Goal: Task Accomplishment & Management: Complete application form

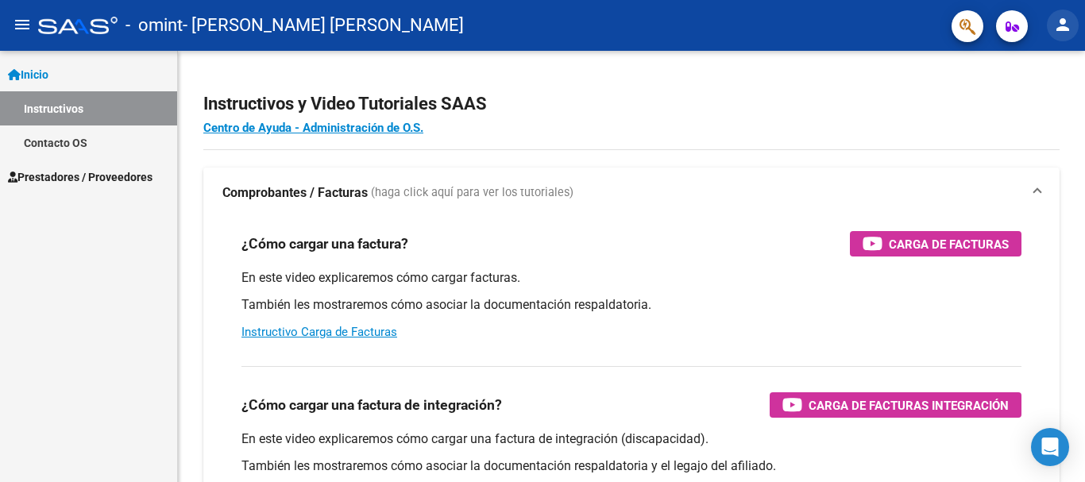
click at [1063, 28] on mat-icon "person" at bounding box center [1063, 24] width 19 height 19
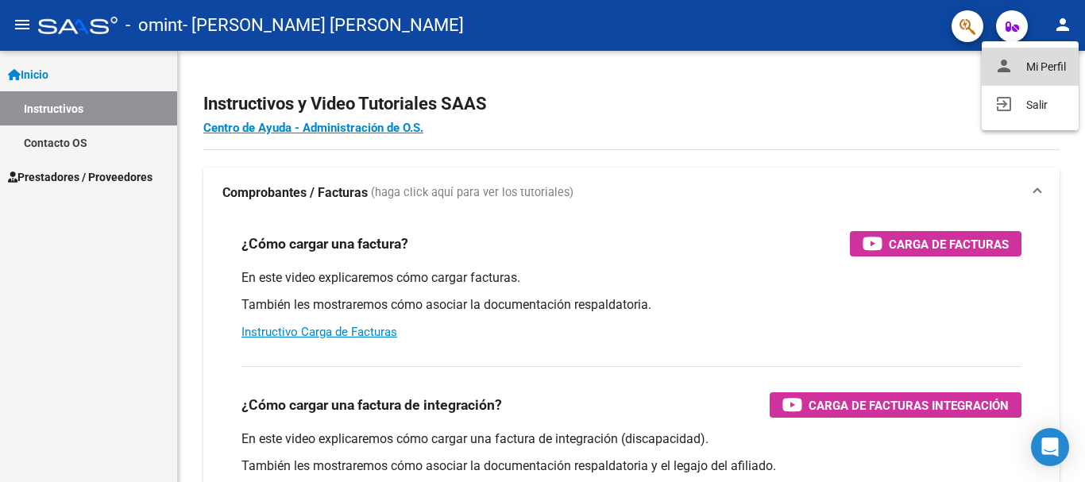
click at [1036, 68] on button "person Mi Perfil" at bounding box center [1030, 67] width 97 height 38
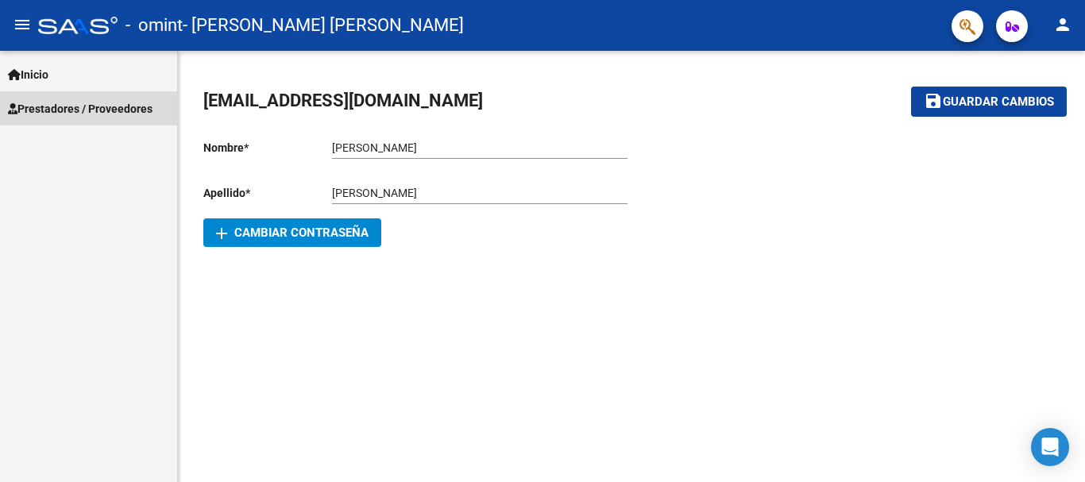
click at [78, 102] on span "Prestadores / Proveedores" at bounding box center [80, 108] width 145 height 17
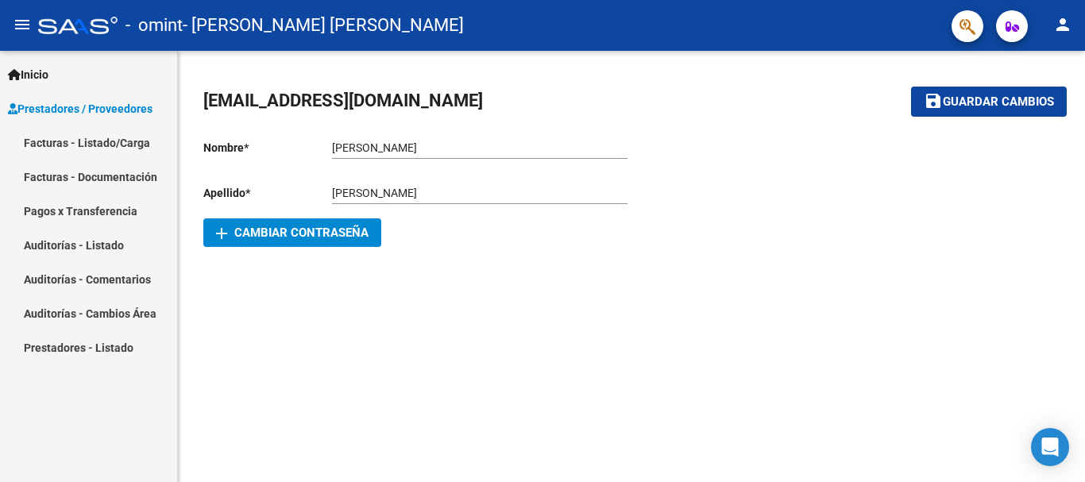
click at [123, 133] on link "Facturas - Listado/Carga" at bounding box center [88, 143] width 177 height 34
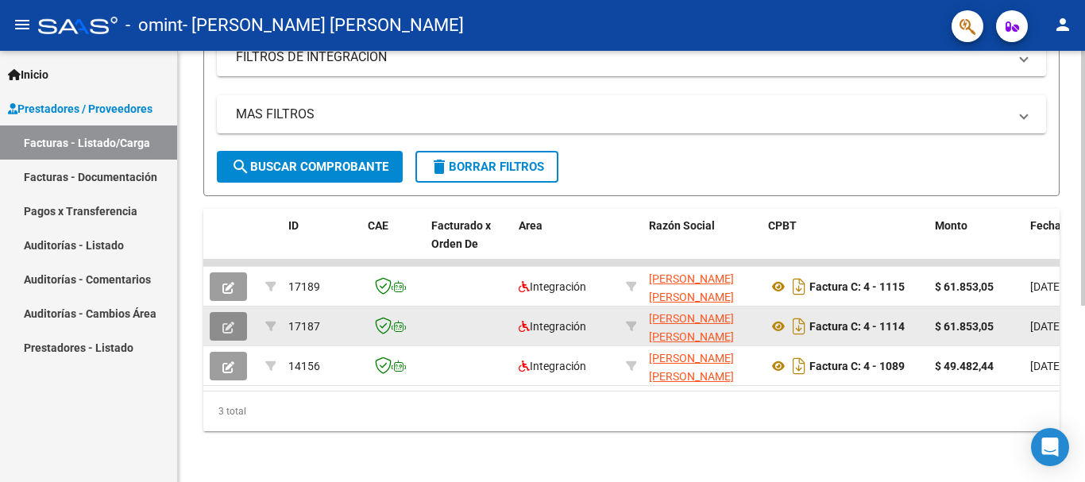
click at [230, 322] on icon "button" at bounding box center [228, 328] width 12 height 12
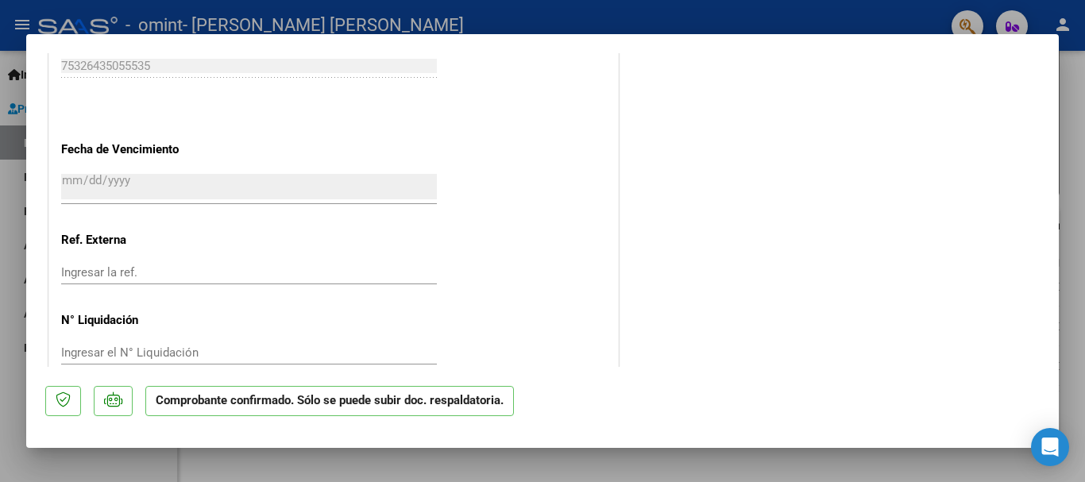
scroll to position [1176, 0]
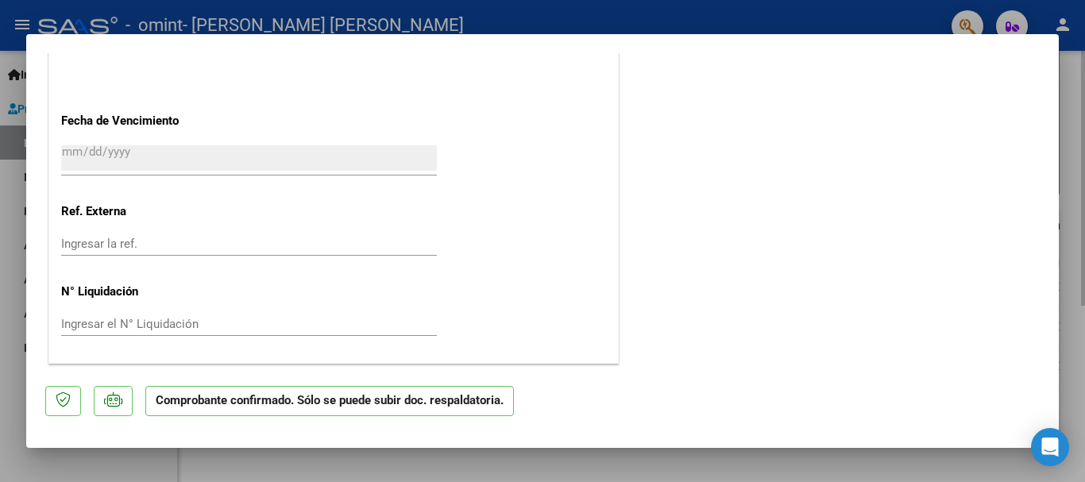
click at [1067, 130] on div at bounding box center [542, 241] width 1085 height 482
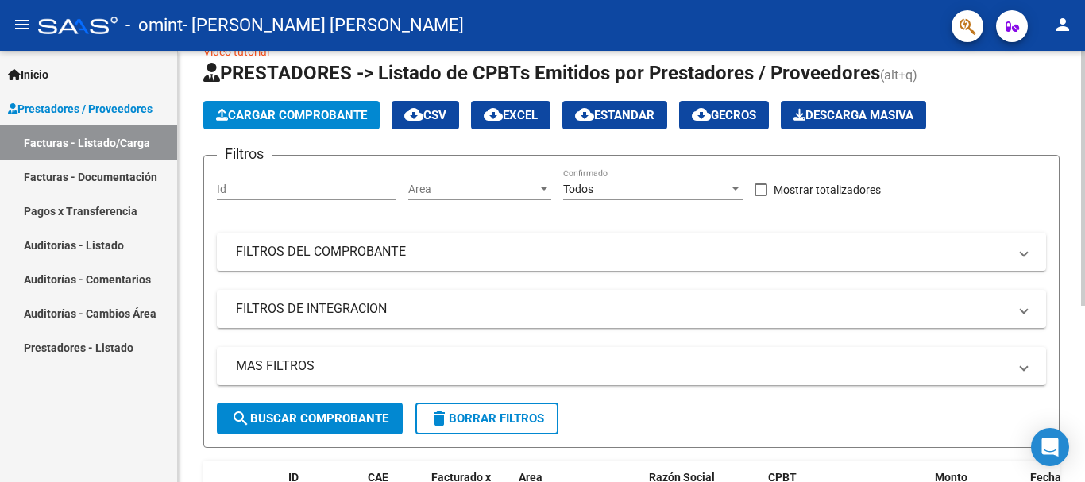
scroll to position [0, 0]
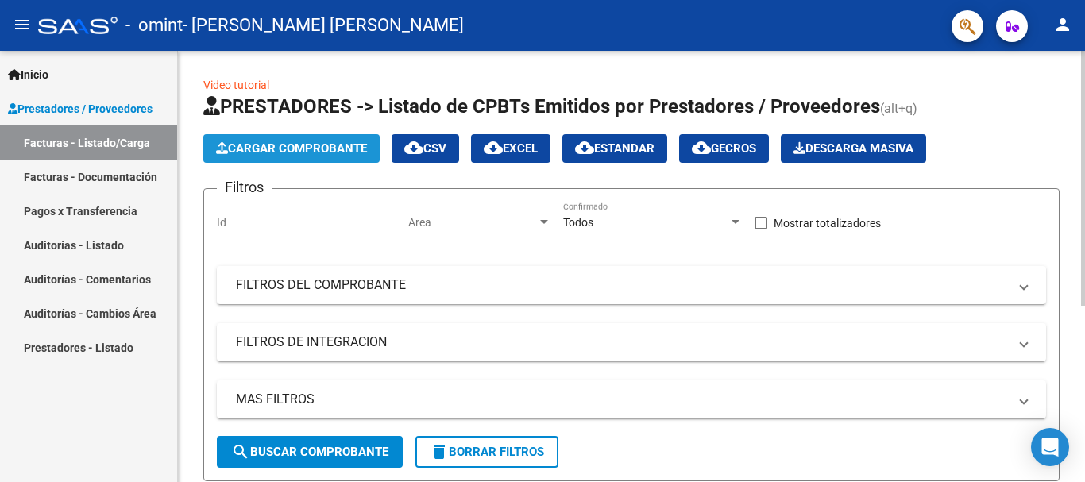
click at [342, 148] on span "Cargar Comprobante" at bounding box center [291, 148] width 151 height 14
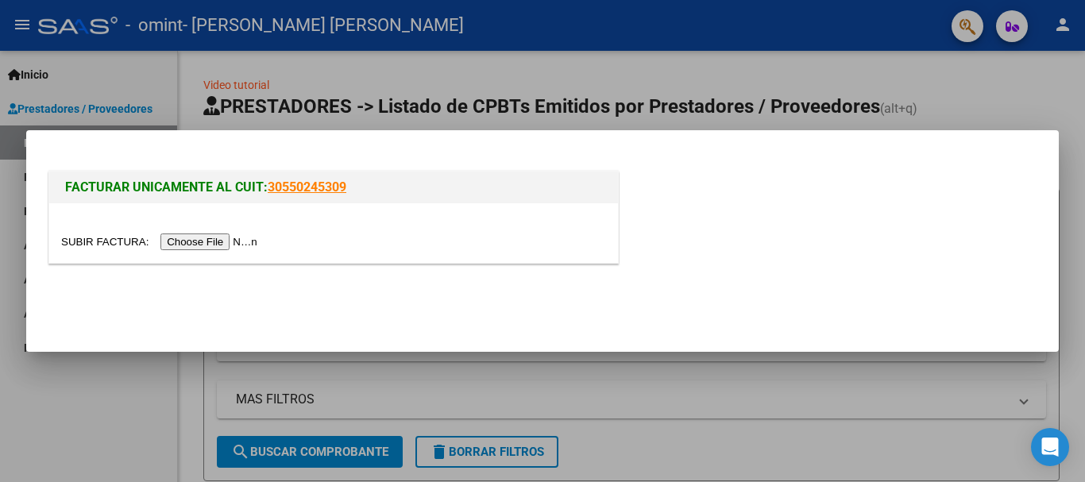
click at [219, 242] on input "file" at bounding box center [161, 242] width 201 height 17
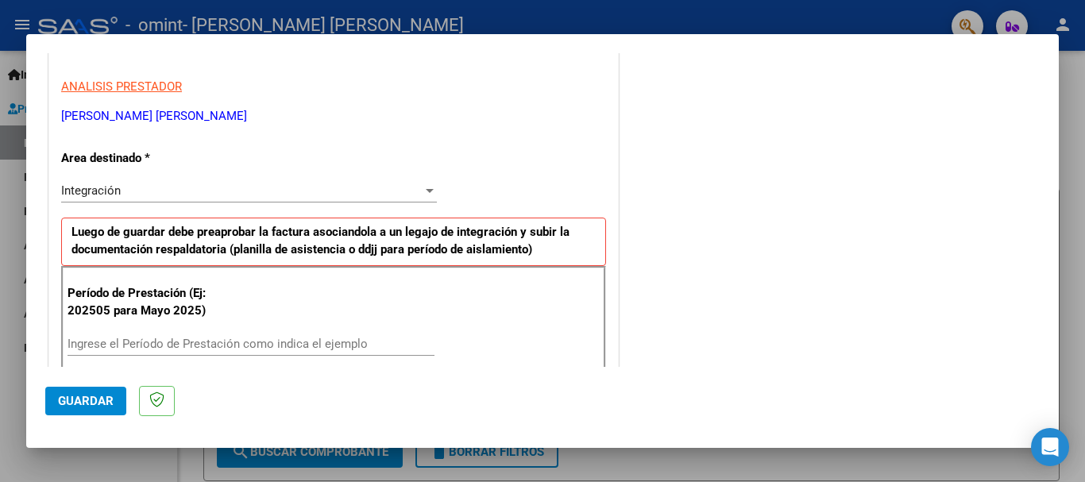
scroll to position [367, 0]
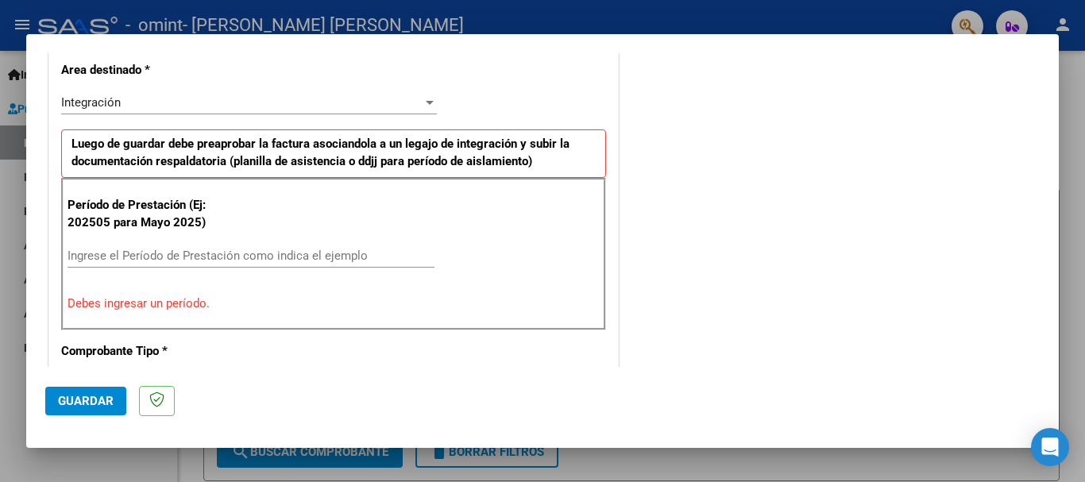
click at [211, 105] on div "Integración" at bounding box center [242, 102] width 362 height 14
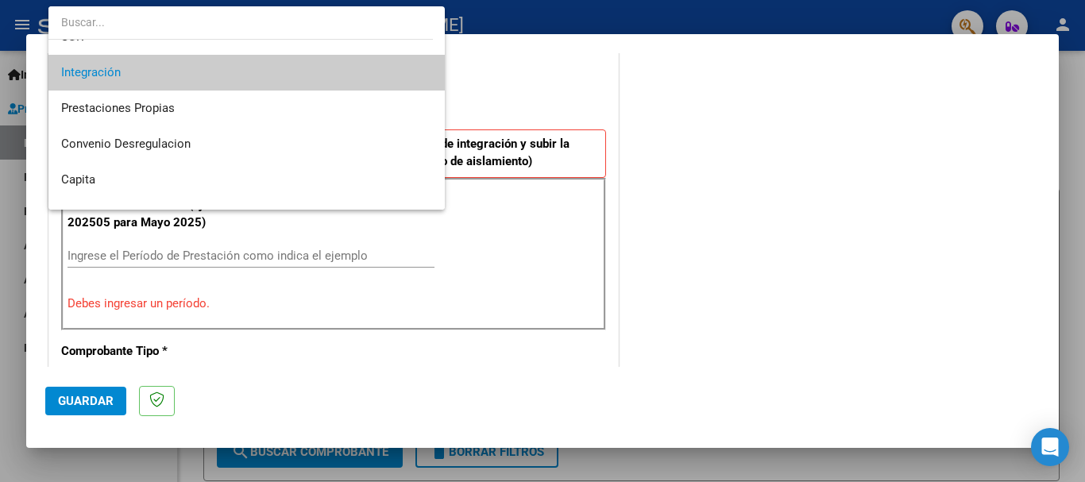
scroll to position [118, 0]
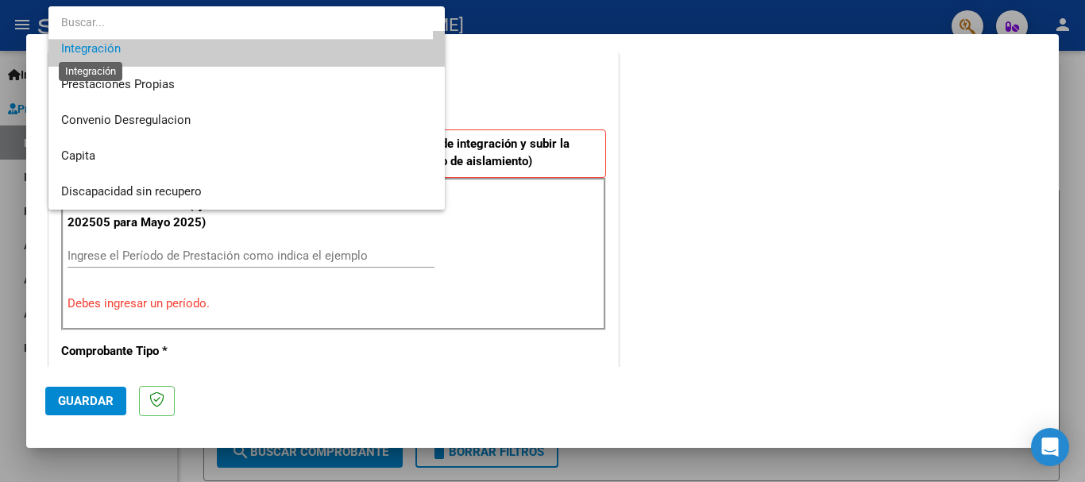
click at [115, 53] on span "Integración" at bounding box center [91, 48] width 60 height 14
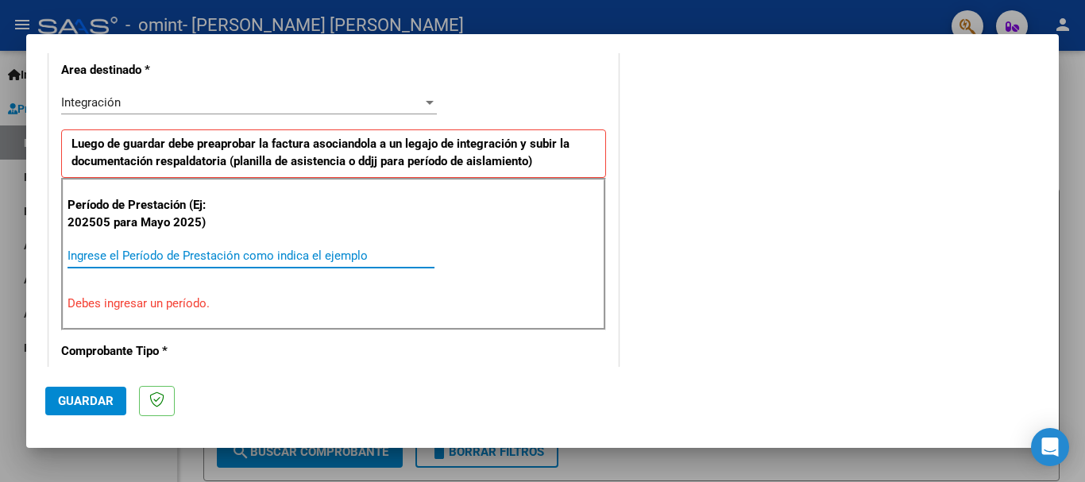
click at [208, 259] on input "Ingrese el Período de Prestación como indica el ejemplo" at bounding box center [251, 256] width 367 height 14
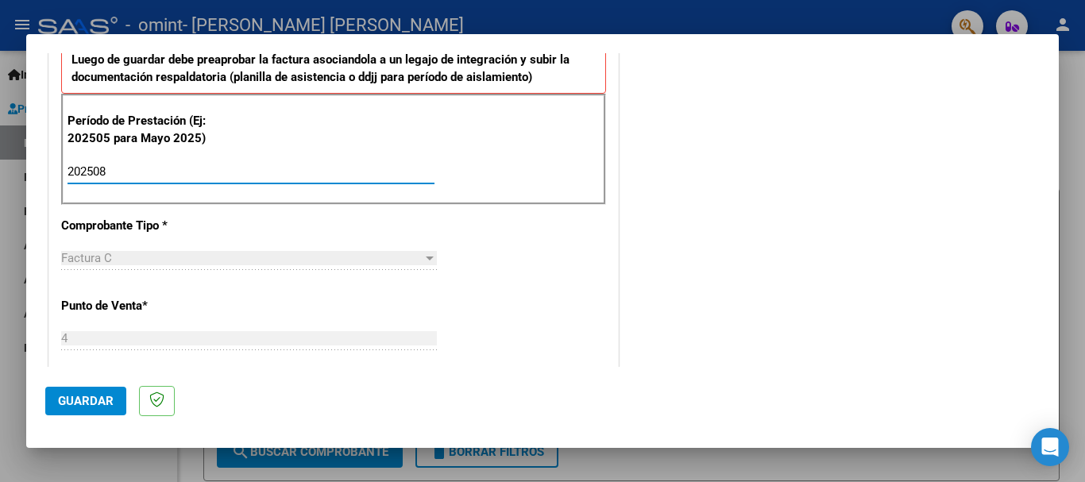
scroll to position [526, 0]
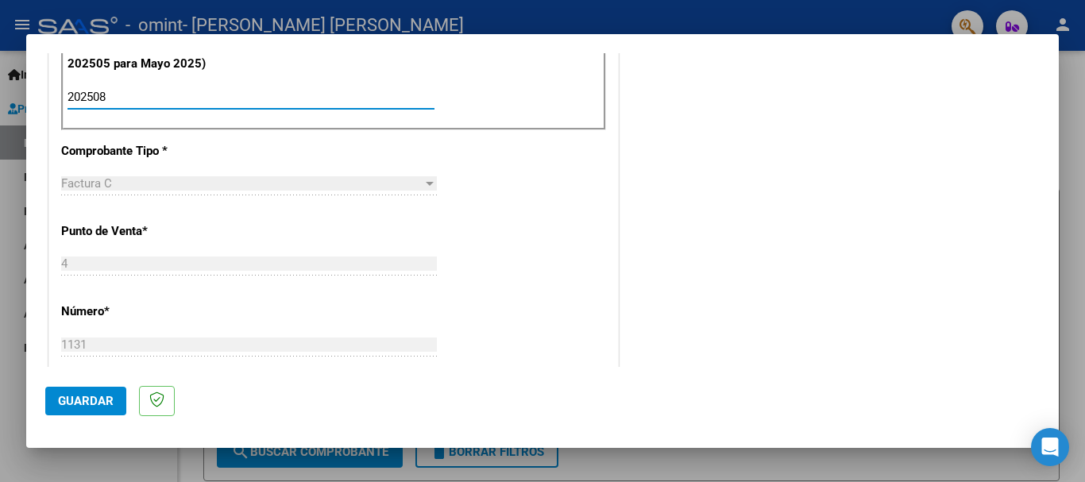
type input "202508"
click at [392, 184] on div "Factura C" at bounding box center [242, 183] width 362 height 14
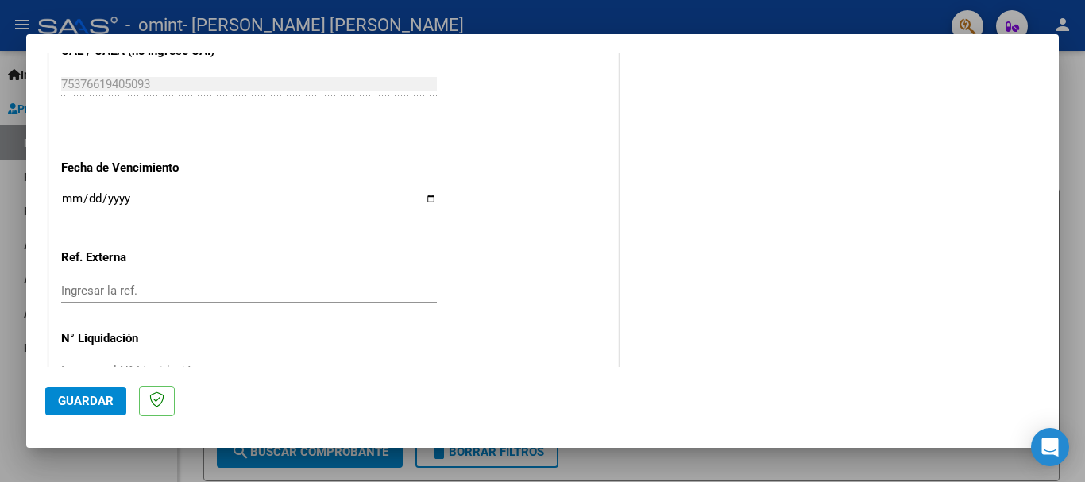
scroll to position [1082, 0]
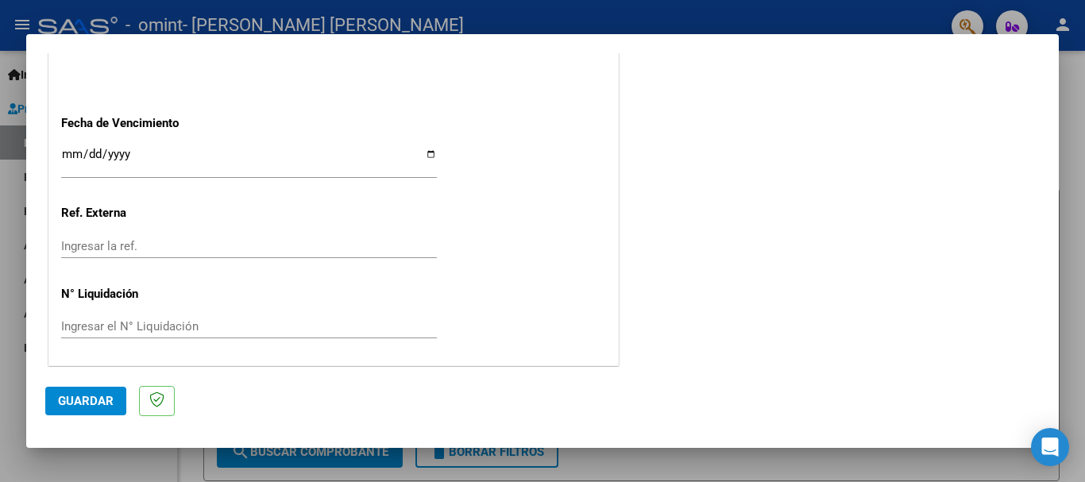
click at [426, 154] on input "Ingresar la fecha" at bounding box center [249, 160] width 376 height 25
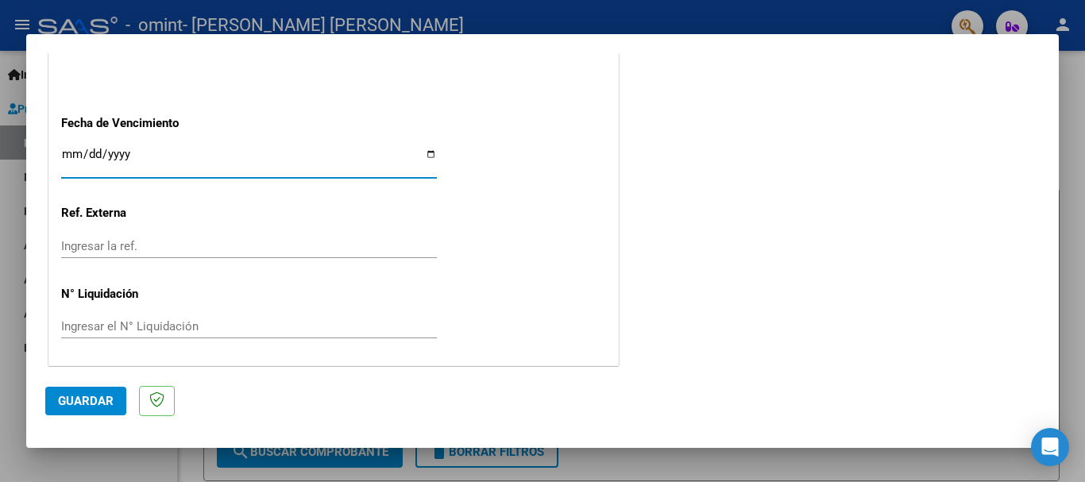
type input "[DATE]"
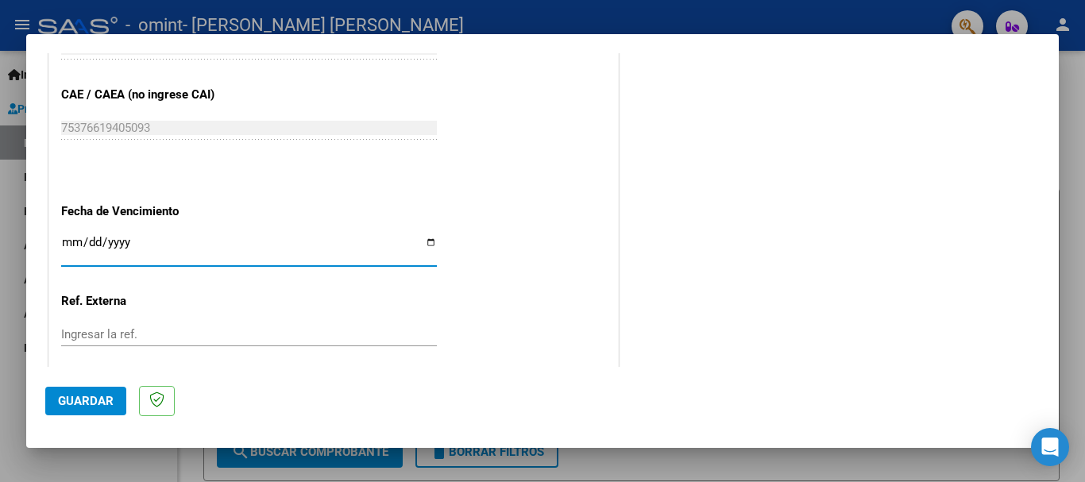
scroll to position [1085, 0]
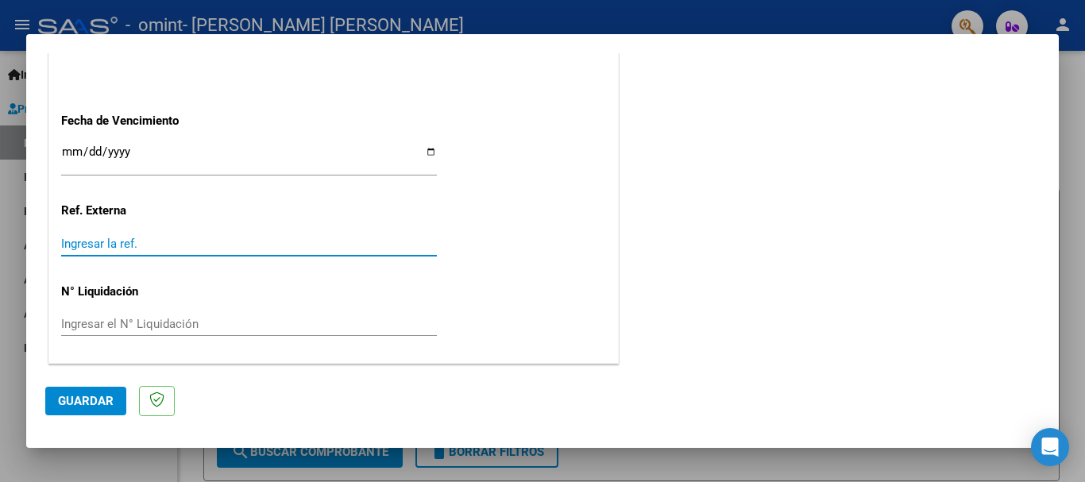
click at [191, 239] on input "Ingresar la ref." at bounding box center [249, 244] width 376 height 14
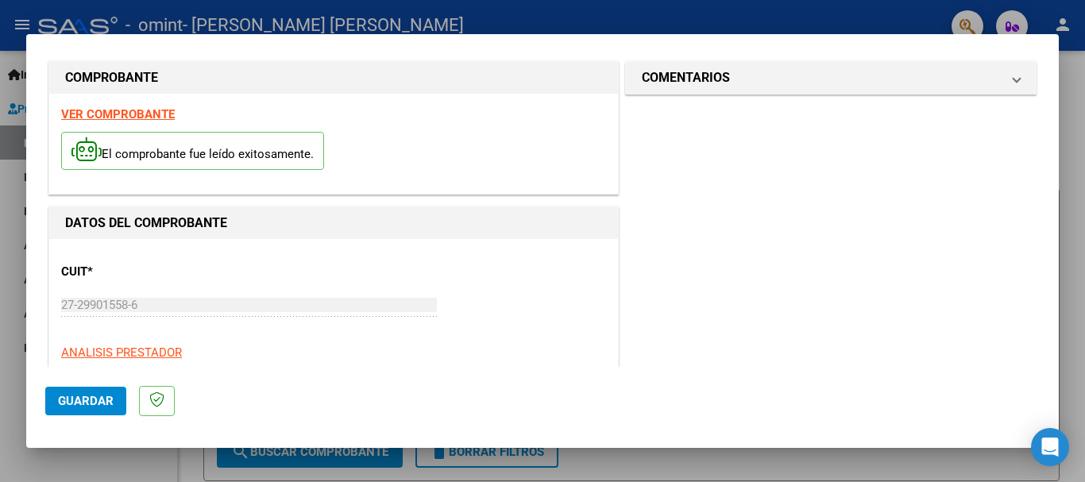
scroll to position [0, 0]
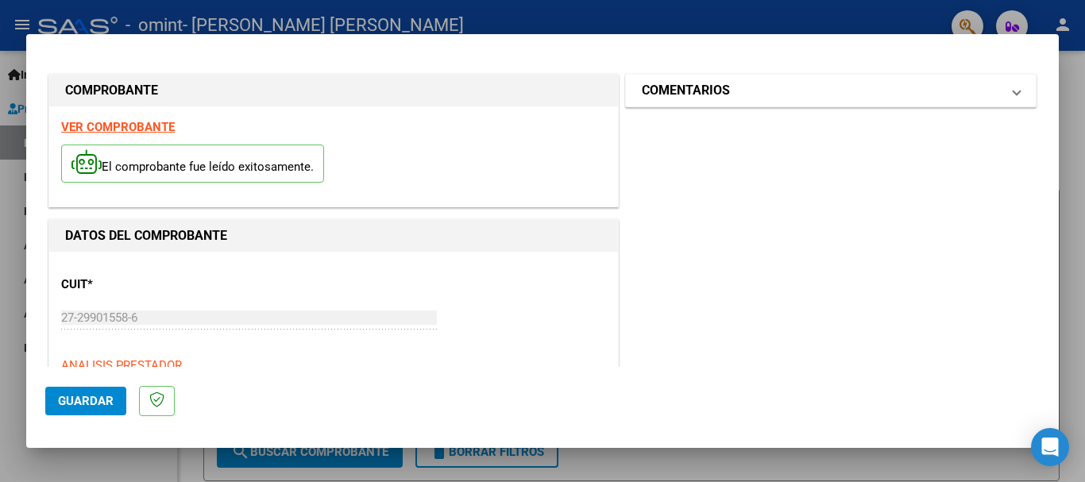
click at [733, 82] on mat-panel-title "COMENTARIOS" at bounding box center [821, 90] width 359 height 19
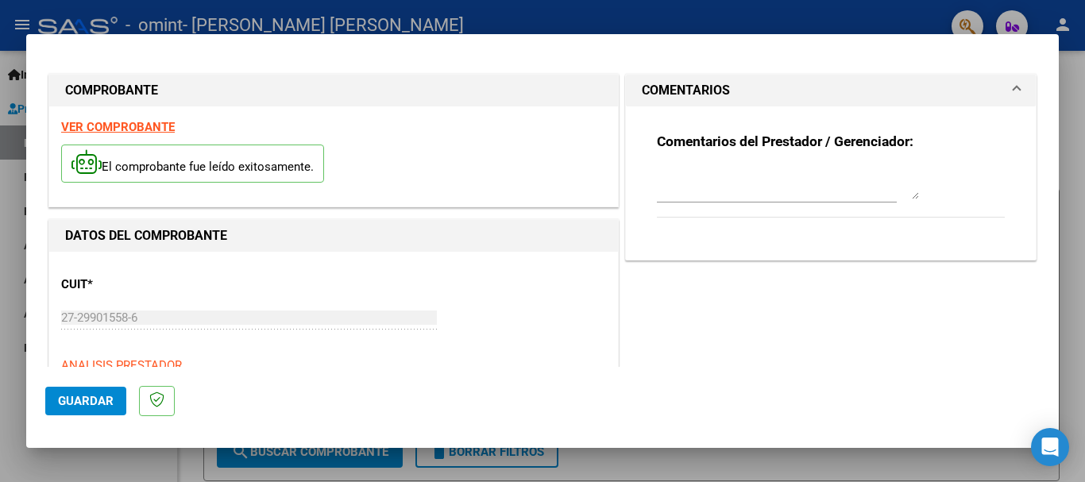
scroll to position [159, 0]
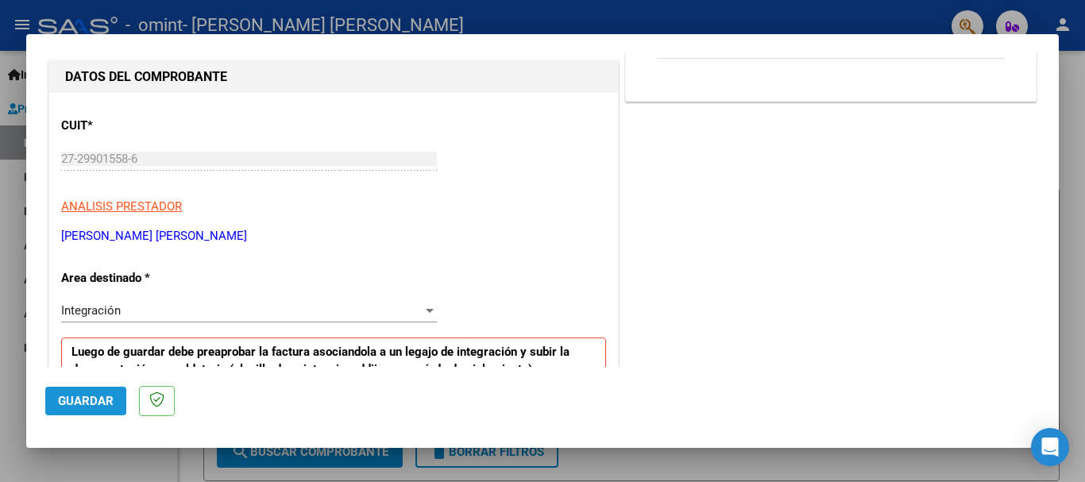
click at [93, 389] on button "Guardar" at bounding box center [85, 401] width 81 height 29
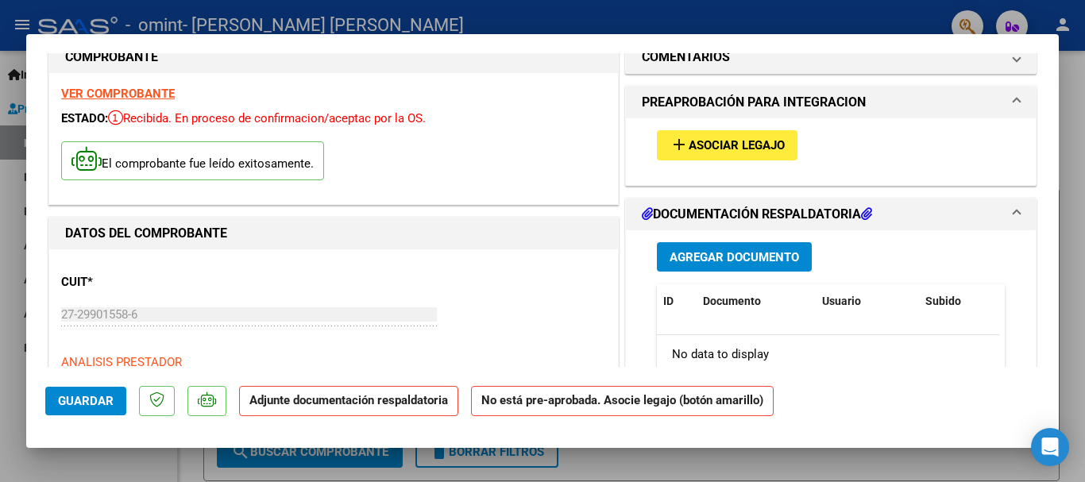
scroll to position [0, 0]
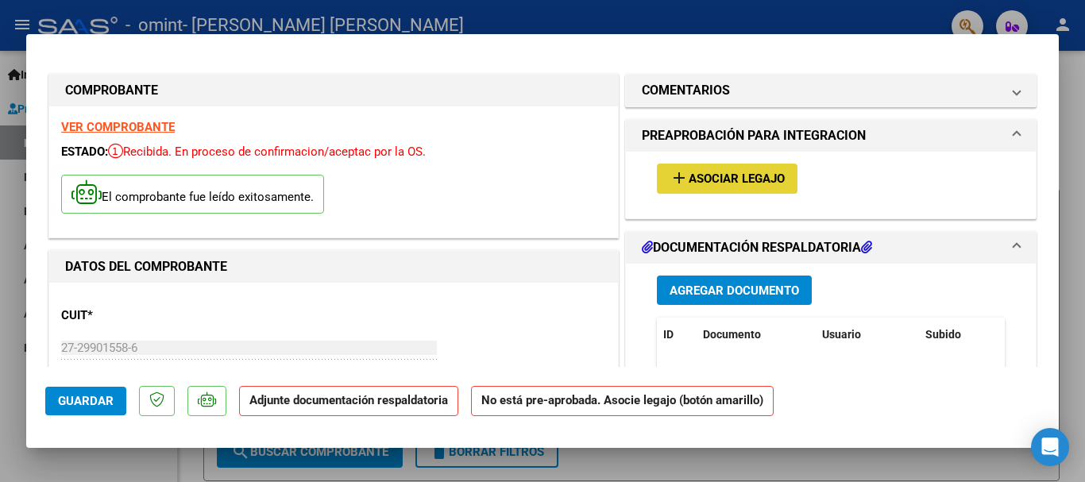
click at [720, 183] on span "Asociar Legajo" at bounding box center [737, 179] width 96 height 14
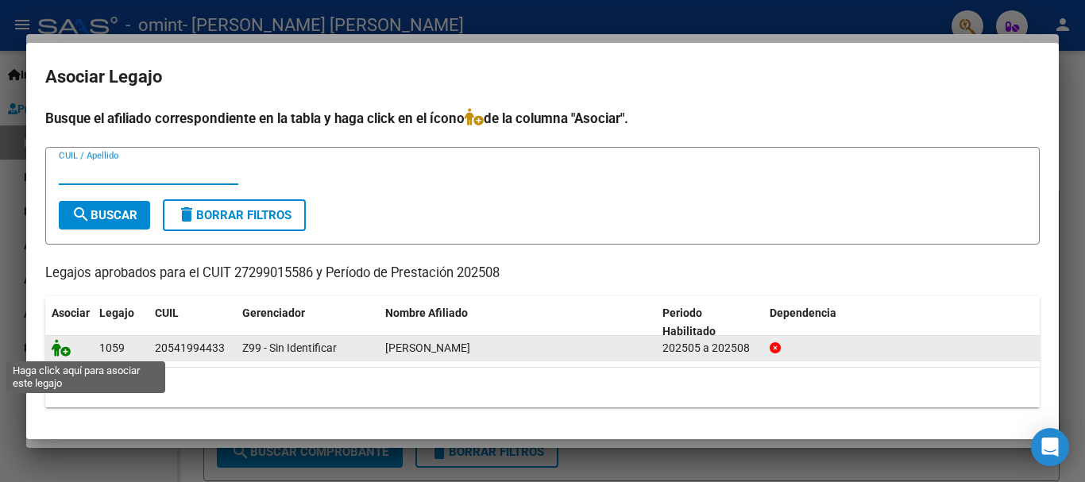
click at [63, 350] on icon at bounding box center [61, 347] width 19 height 17
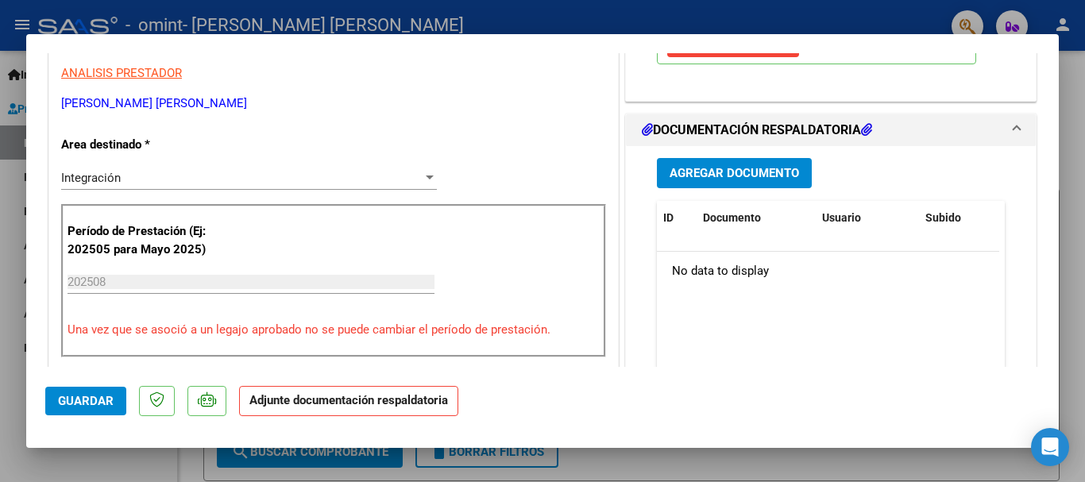
scroll to position [318, 0]
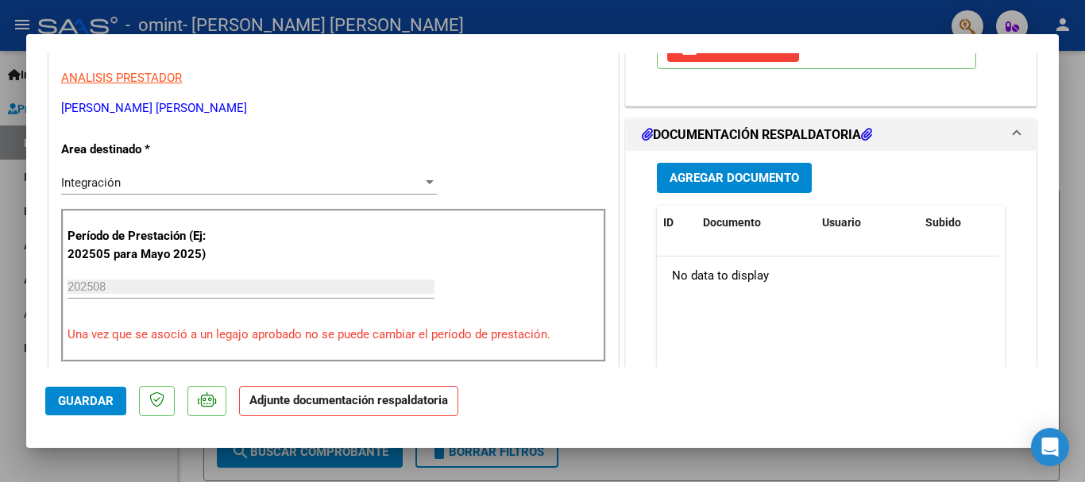
click at [739, 186] on button "Agregar Documento" at bounding box center [734, 177] width 155 height 29
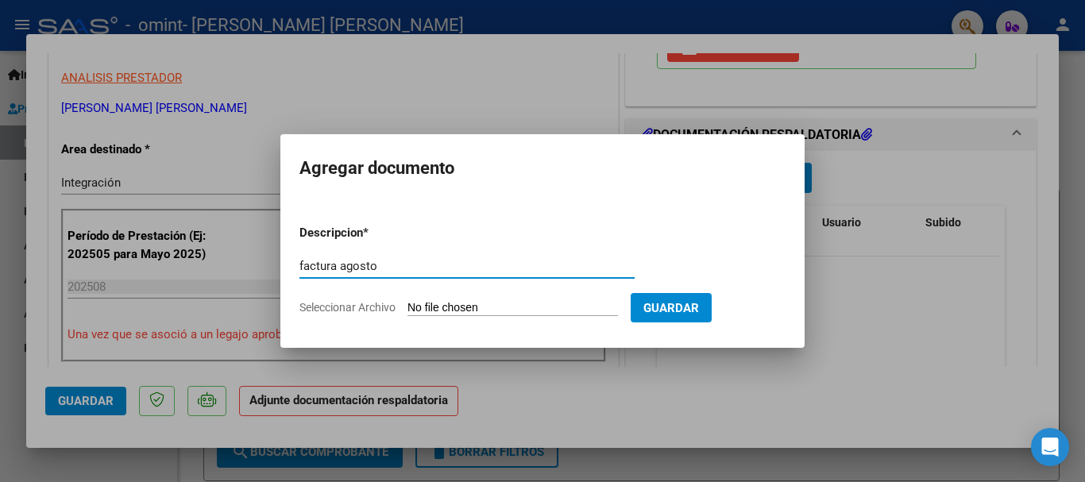
type input "factura agosto"
click at [536, 303] on input "Seleccionar Archivo" at bounding box center [513, 308] width 211 height 15
type input "C:\fakepath\27299015586_011_00004_00001131.pdf"
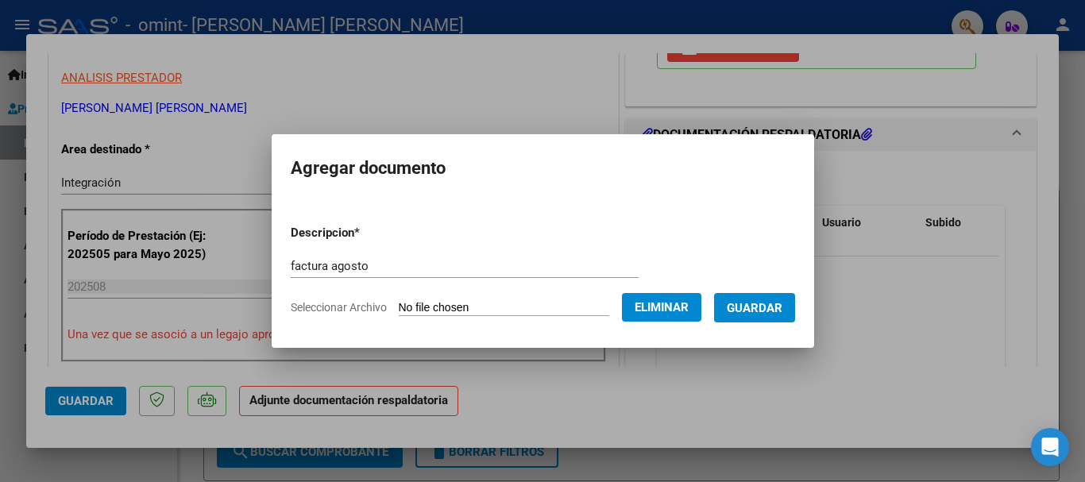
click at [775, 316] on button "Guardar" at bounding box center [754, 307] width 81 height 29
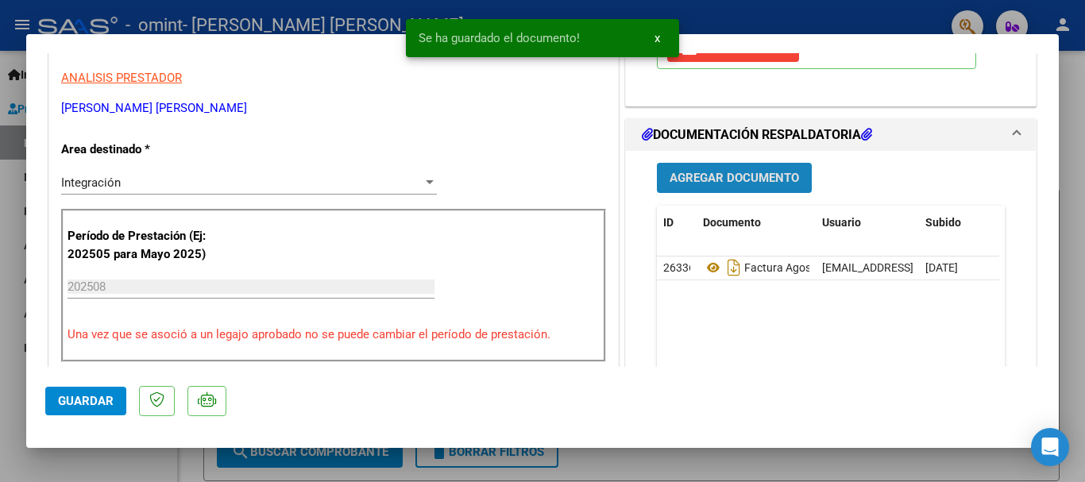
click at [697, 183] on span "Agregar Documento" at bounding box center [735, 179] width 130 height 14
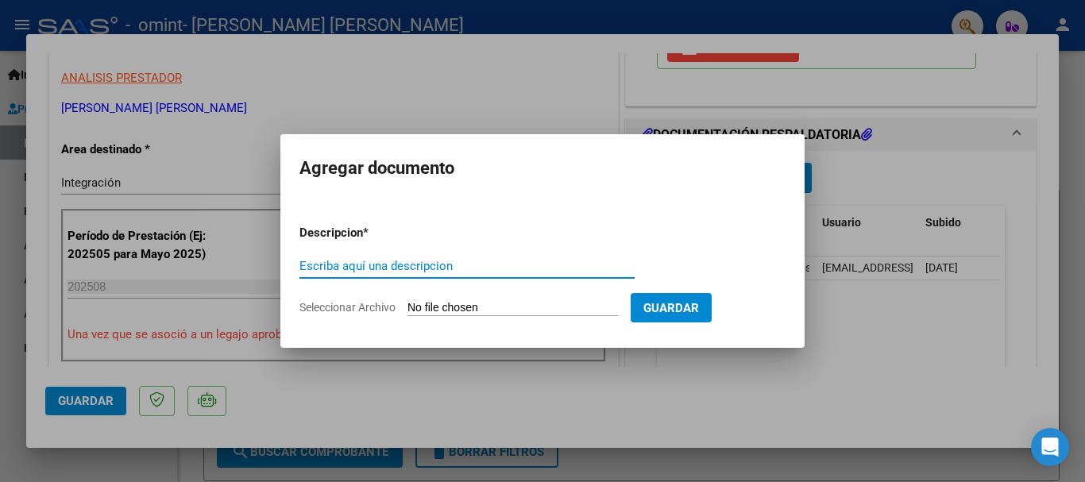
click at [361, 306] on span "Seleccionar Archivo" at bounding box center [348, 307] width 96 height 13
click at [408, 306] on input "Seleccionar Archivo" at bounding box center [513, 308] width 211 height 15
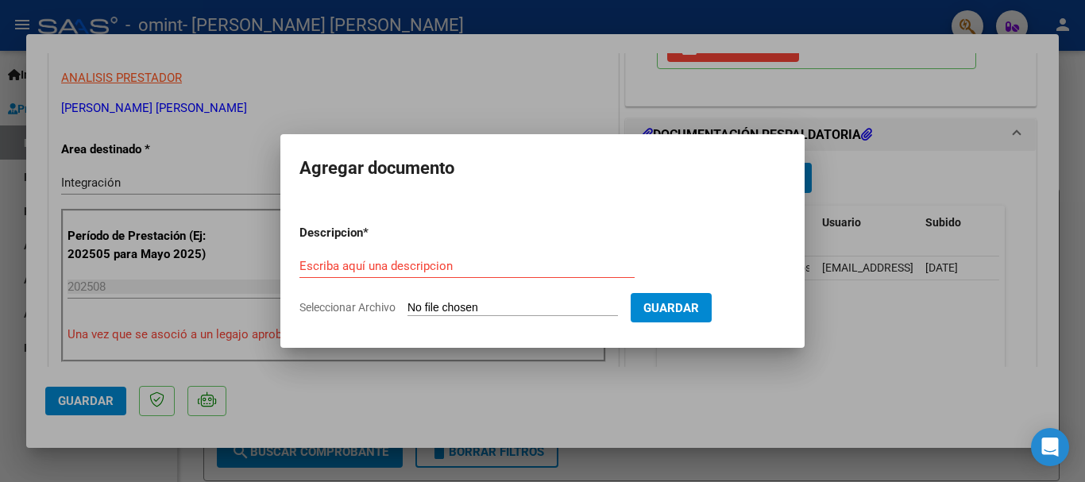
type input "C:\fakepath\asistencia agosto.pdf"
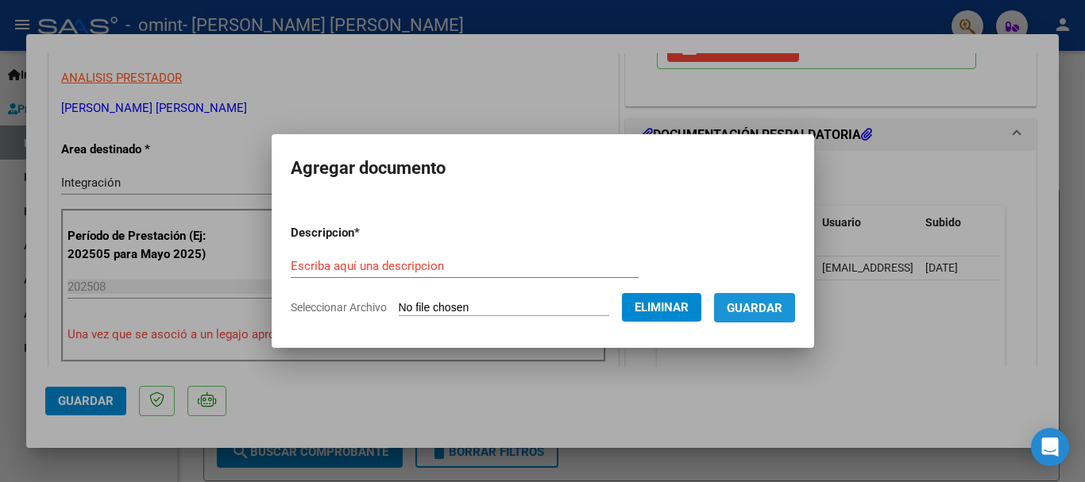
click at [765, 308] on span "Guardar" at bounding box center [755, 308] width 56 height 14
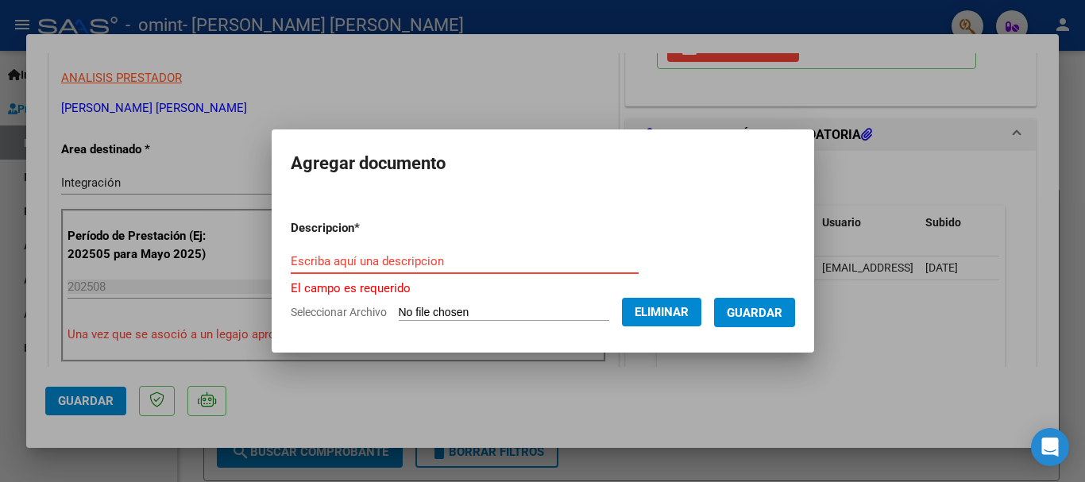
click at [431, 262] on input "Escriba aquí una descripcion" at bounding box center [465, 261] width 348 height 14
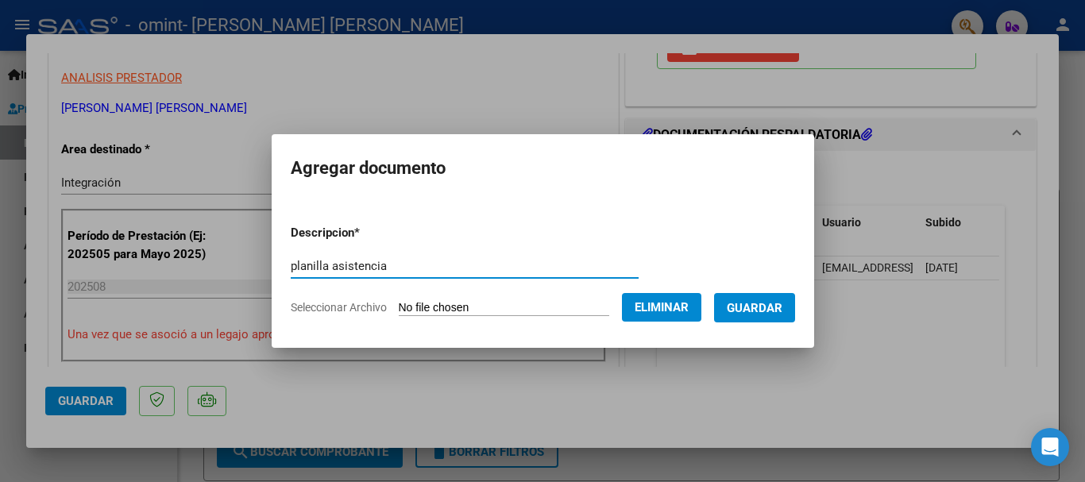
type input "planilla asistencia"
click at [761, 305] on span "Guardar" at bounding box center [755, 308] width 56 height 14
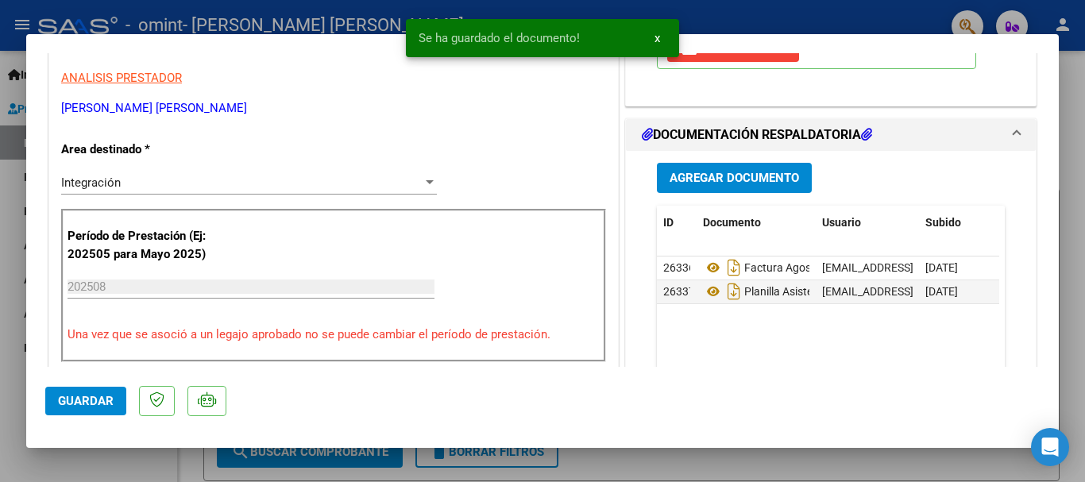
drag, startPoint x: 761, startPoint y: 305, endPoint x: 754, endPoint y: 333, distance: 28.7
click at [754, 333] on datatable-body "26336 Factura Agosto [EMAIL_ADDRESS][DOMAIN_NAME] - [PERSON_NAME] [PERSON_NAME]…" at bounding box center [828, 331] width 342 height 148
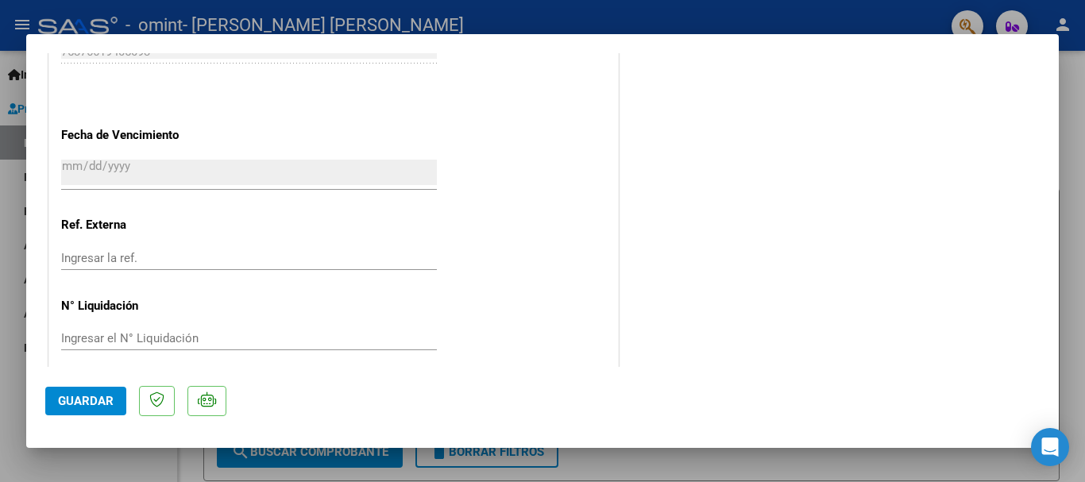
scroll to position [1108, 0]
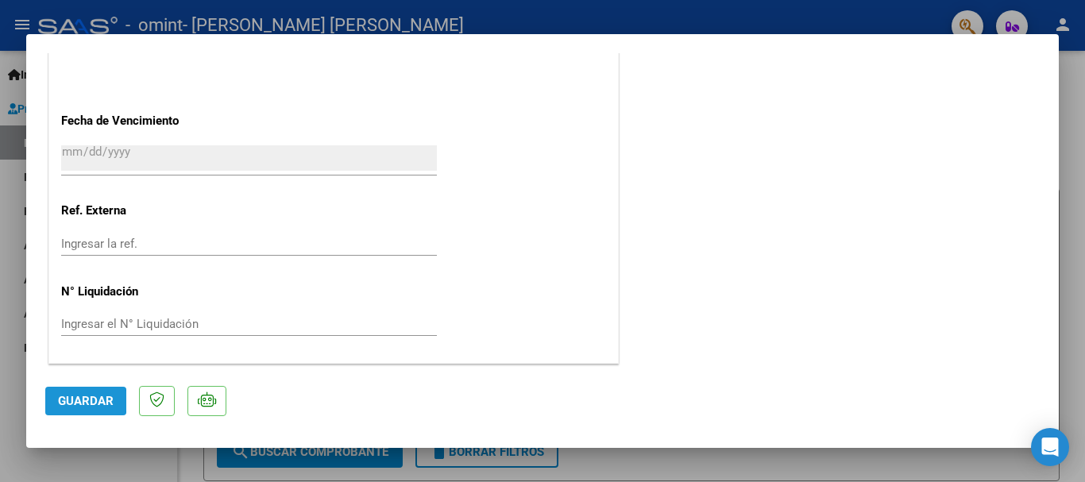
click at [67, 401] on span "Guardar" at bounding box center [86, 401] width 56 height 14
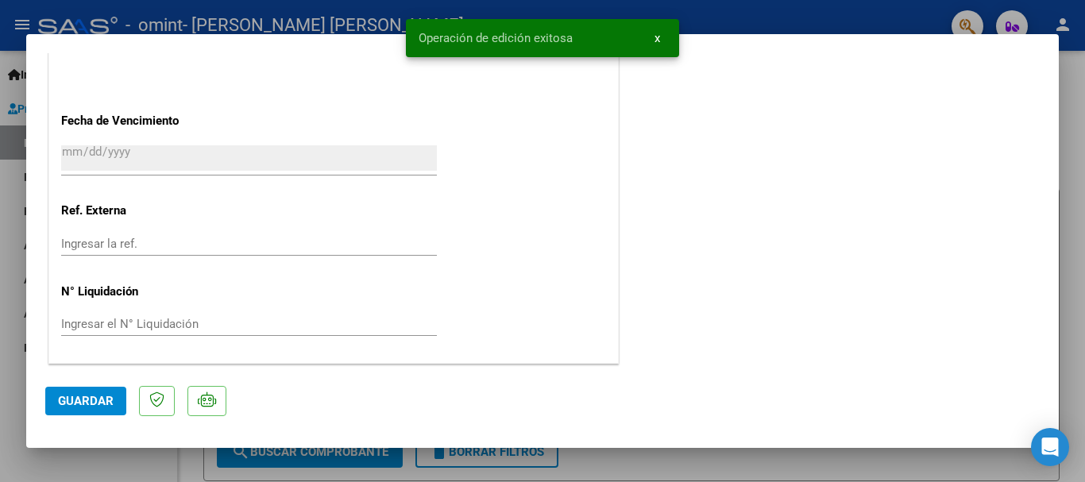
click at [87, 404] on span "Guardar" at bounding box center [86, 401] width 56 height 14
click at [705, 467] on div at bounding box center [542, 241] width 1085 height 482
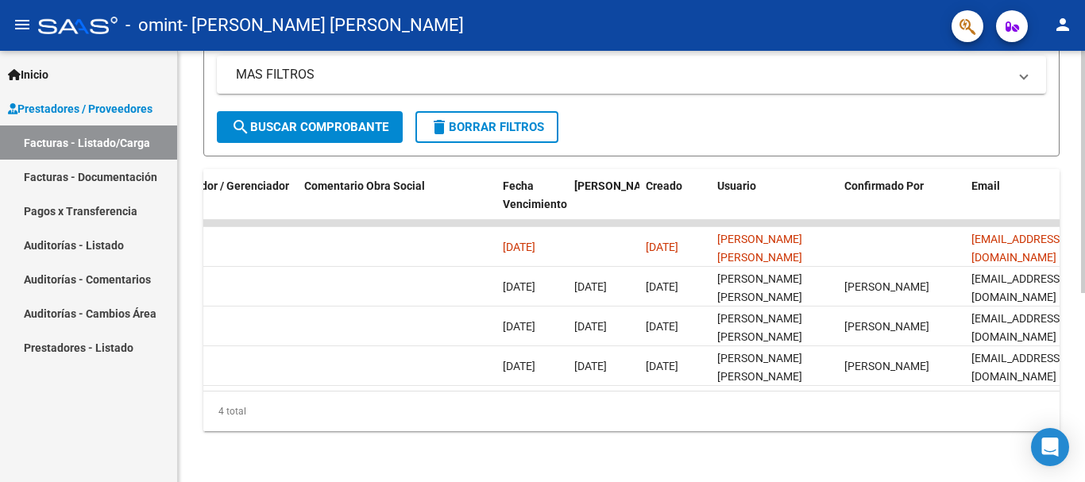
scroll to position [0, 2493]
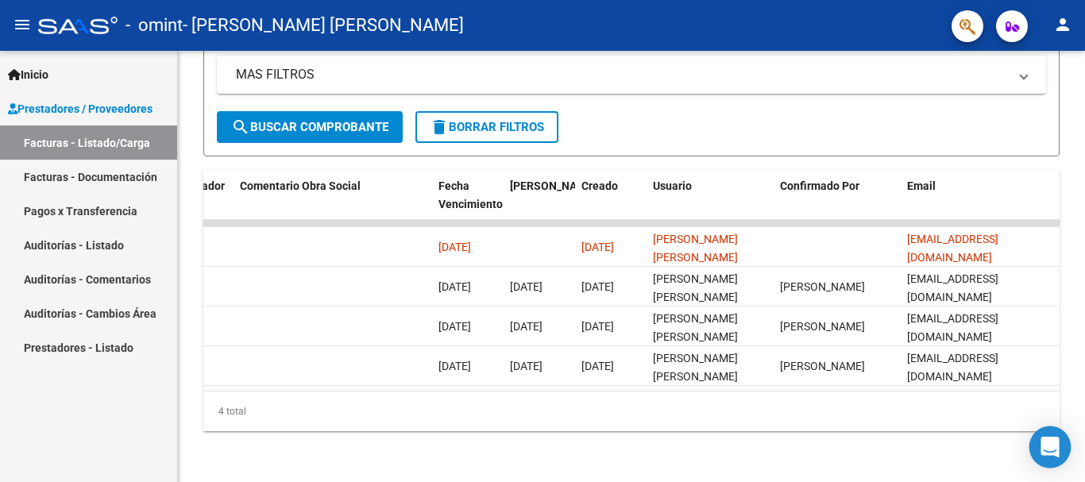
click at [1046, 451] on icon "Open Intercom Messenger" at bounding box center [1050, 447] width 21 height 21
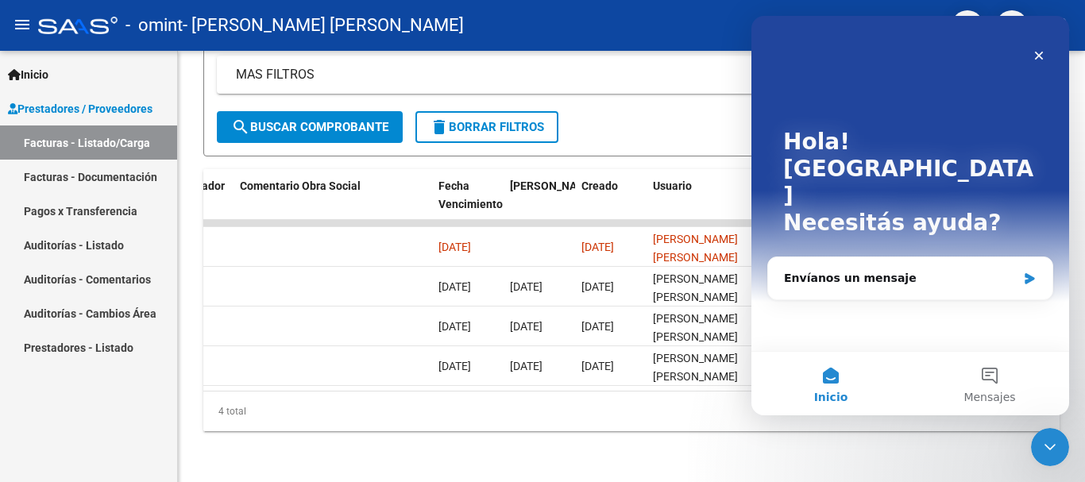
scroll to position [0, 0]
click at [898, 257] on div "Envíanos un mensaje" at bounding box center [910, 278] width 284 height 42
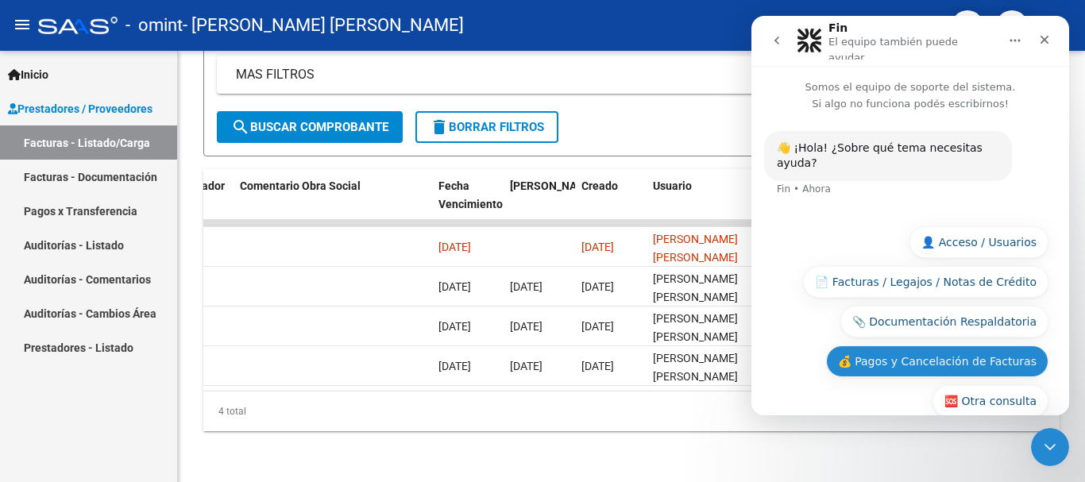
click at [984, 346] on button "💰 Pagos y Cancelación de Facturas" at bounding box center [937, 362] width 222 height 32
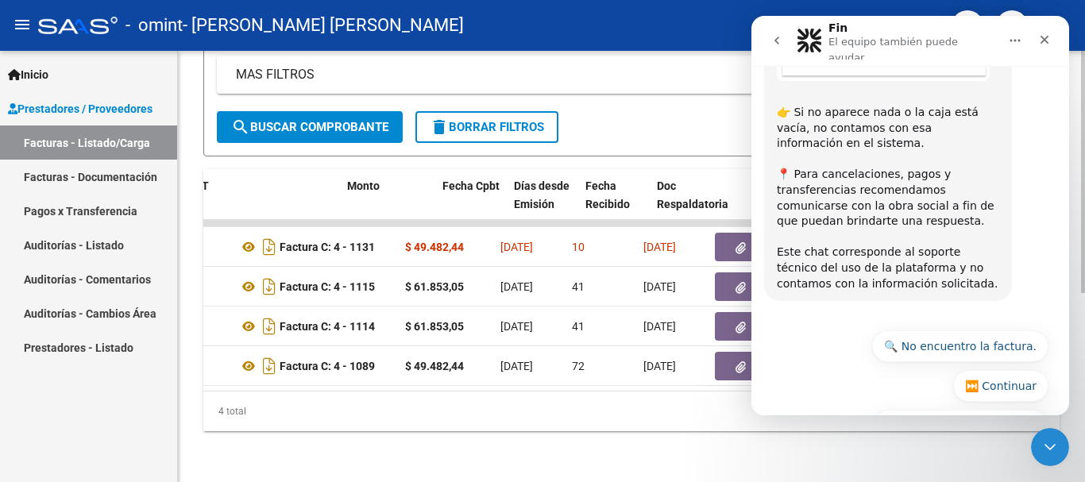
scroll to position [0, 598]
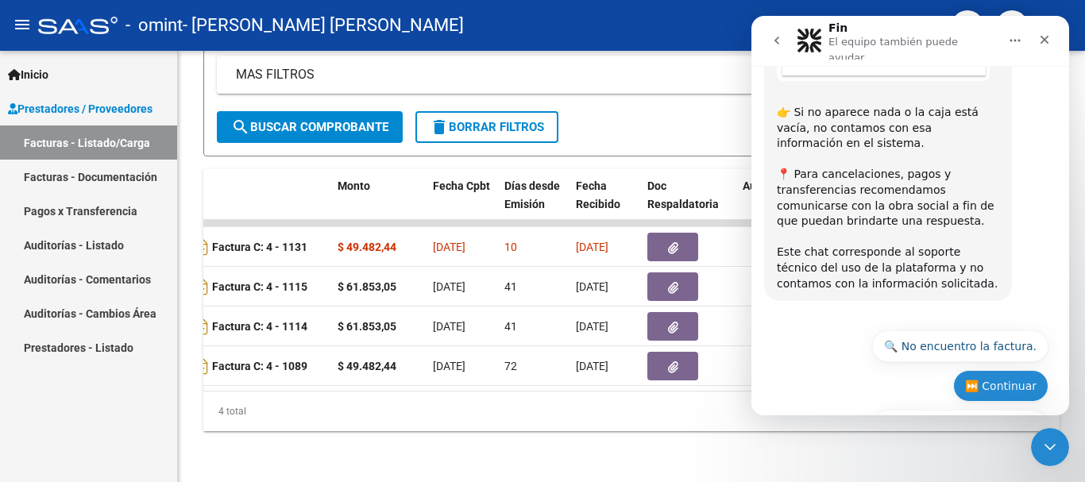
click at [1001, 370] on button "⏭️ Continuar" at bounding box center [1001, 386] width 95 height 32
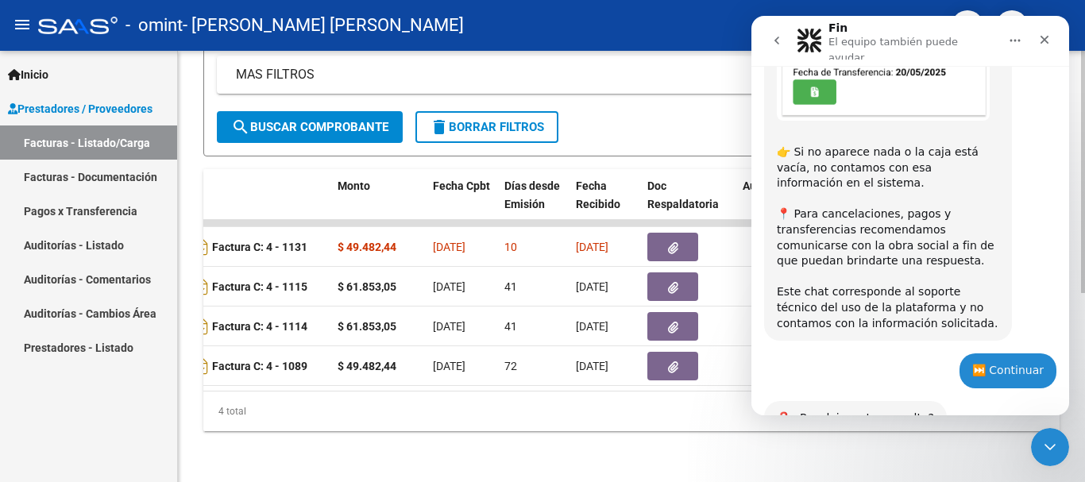
scroll to position [730, 0]
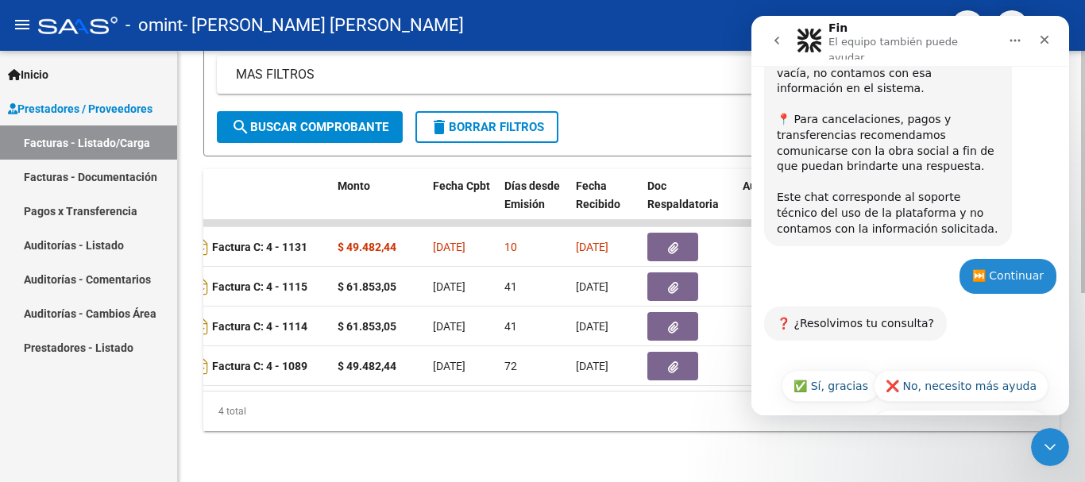
drag, startPoint x: 516, startPoint y: 376, endPoint x: 441, endPoint y: 378, distance: 75.5
click at [441, 378] on datatable-body "21487 Integración [PERSON_NAME] [PERSON_NAME] 27299015586 Factura C: 4 - 1131 $…" at bounding box center [631, 305] width 857 height 171
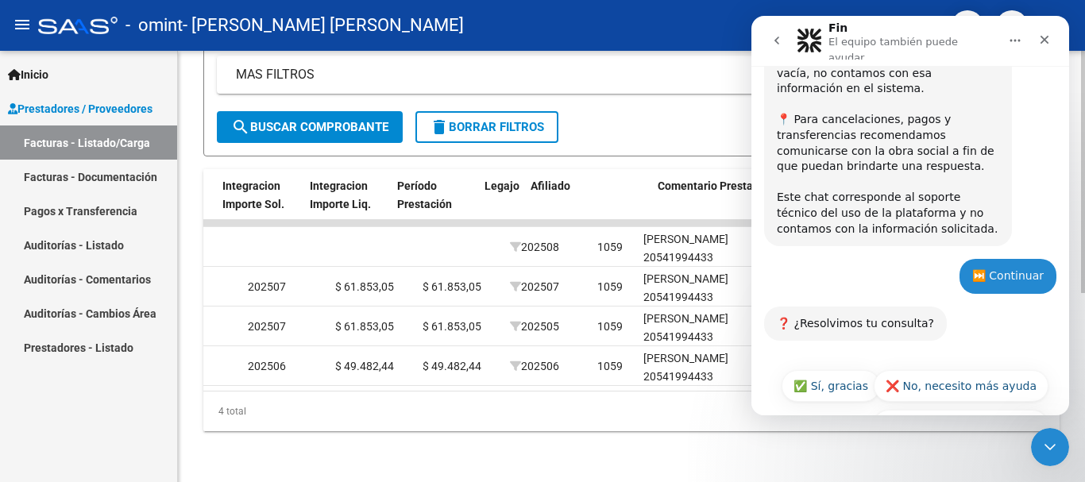
scroll to position [0, 1967]
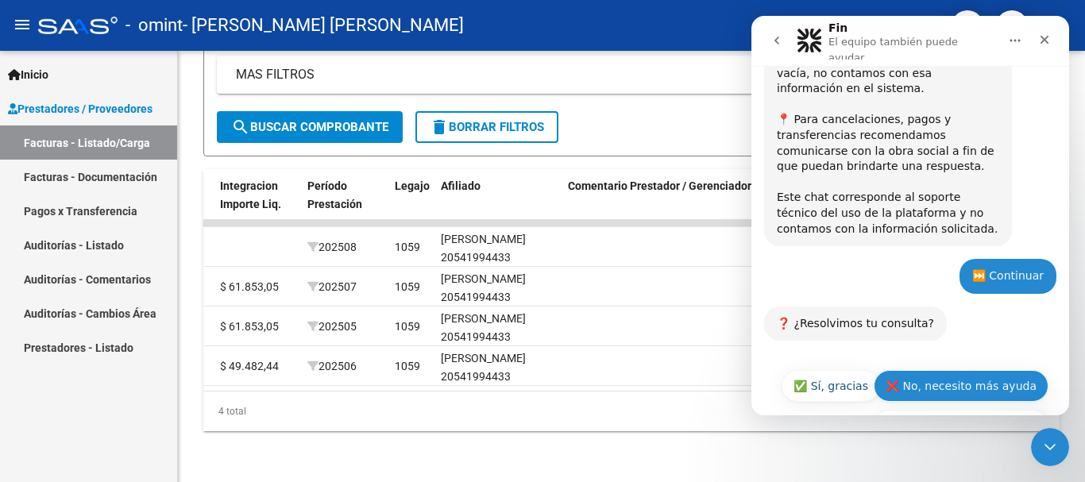
click at [954, 370] on button "❌ No, necesito más ayuda" at bounding box center [961, 386] width 175 height 32
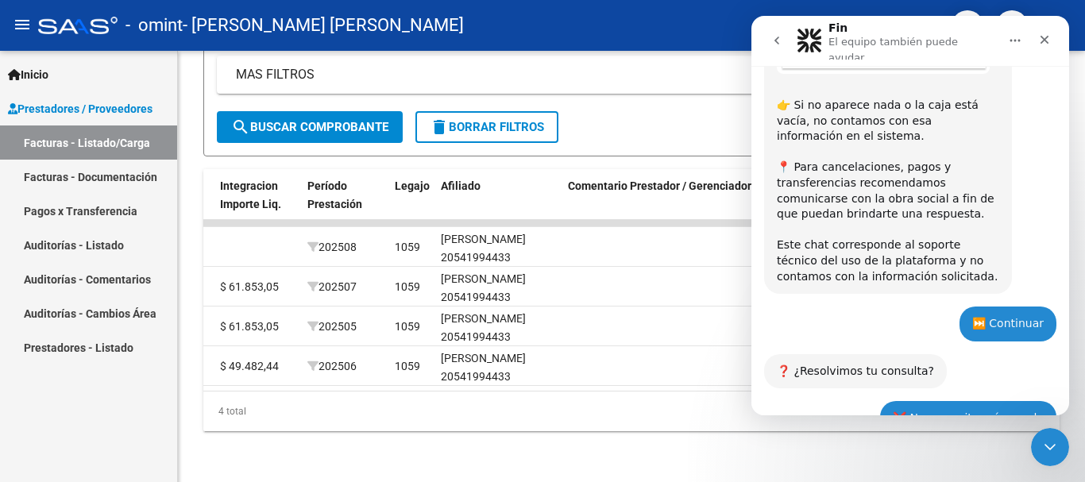
scroll to position [734, 0]
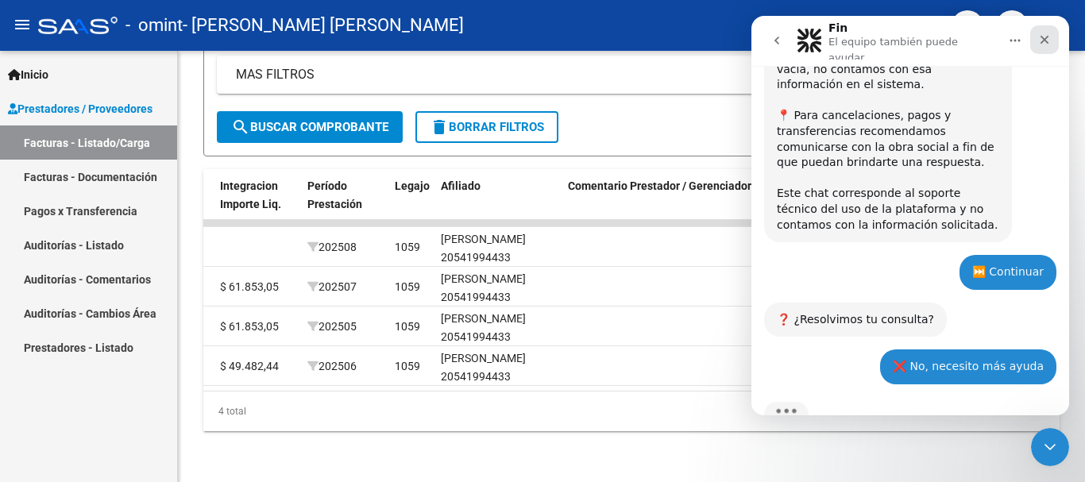
click at [1048, 33] on icon "Cerrar" at bounding box center [1045, 39] width 13 height 13
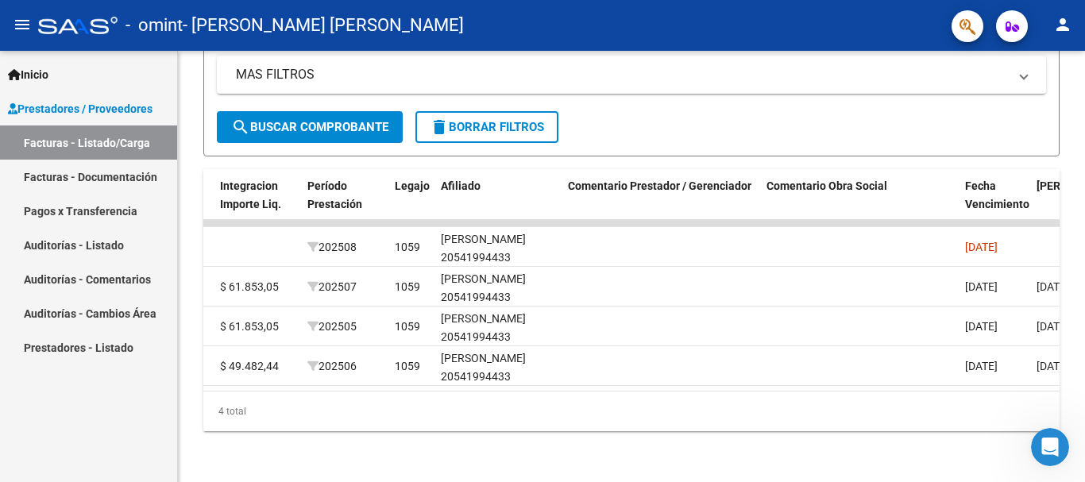
scroll to position [1006, 0]
